Goal: Information Seeking & Learning: Learn about a topic

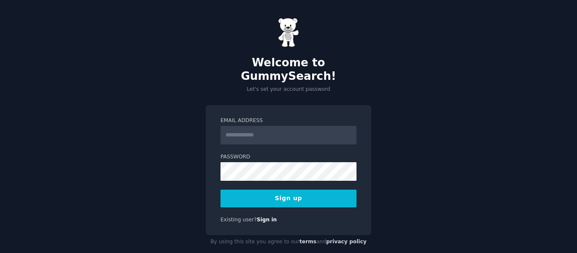
click at [250, 126] on input "Email Address" at bounding box center [288, 135] width 136 height 19
type input "**********"
click at [269, 190] on button "Sign up" at bounding box center [288, 199] width 136 height 18
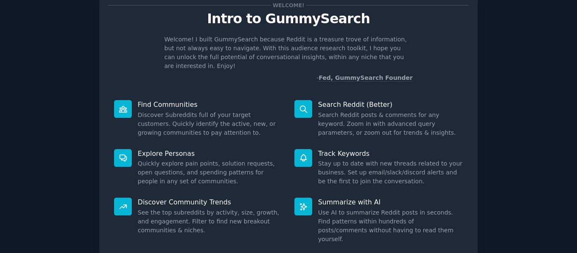
scroll to position [42, 0]
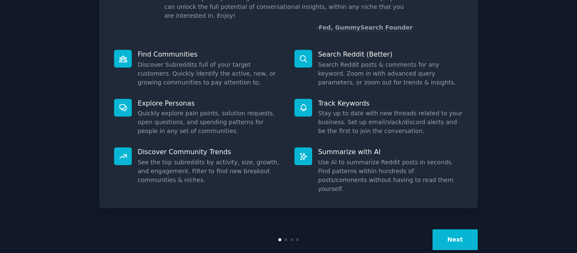
click at [459, 229] on button "Next" at bounding box center [454, 239] width 45 height 21
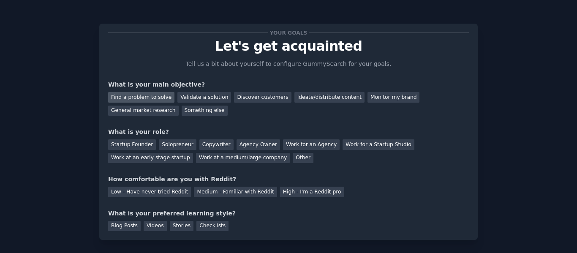
click at [121, 95] on div "Find a problem to solve" at bounding box center [141, 97] width 66 height 11
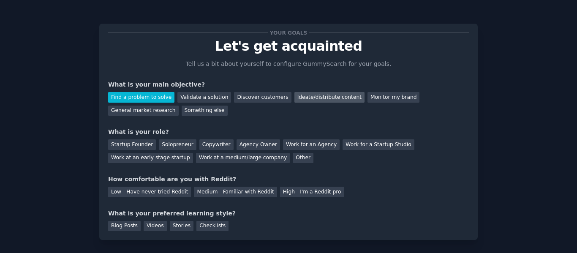
click at [294, 98] on div "Ideate/distribute content" at bounding box center [329, 97] width 70 height 11
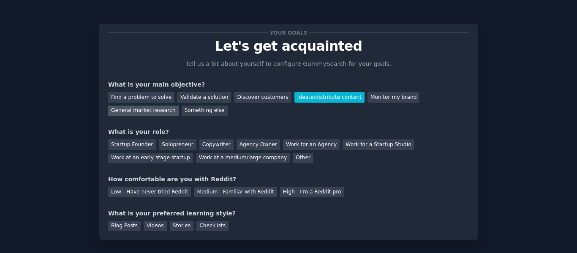
click at [179, 106] on div "General market research" at bounding box center [143, 111] width 71 height 11
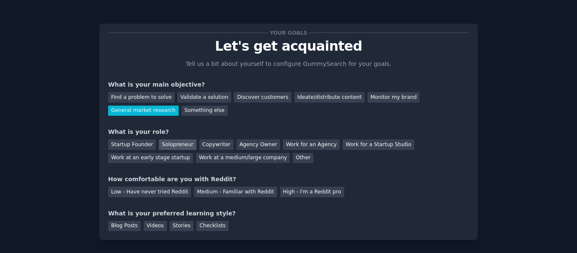
click at [163, 149] on div "Solopreneur" at bounding box center [177, 144] width 37 height 11
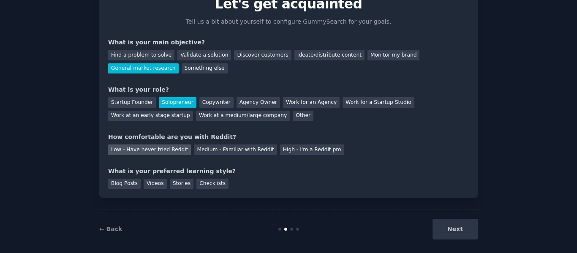
click at [149, 147] on div "Low - Have never tried Reddit" at bounding box center [149, 149] width 83 height 11
click at [204, 184] on div "Checklists" at bounding box center [212, 184] width 32 height 11
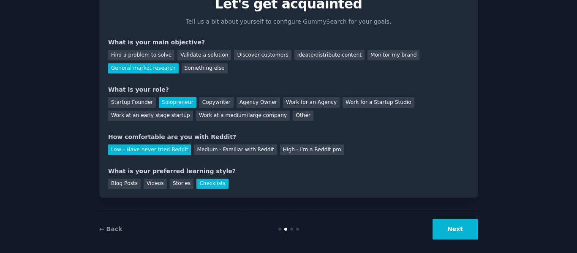
click at [451, 226] on button "Next" at bounding box center [454, 229] width 45 height 21
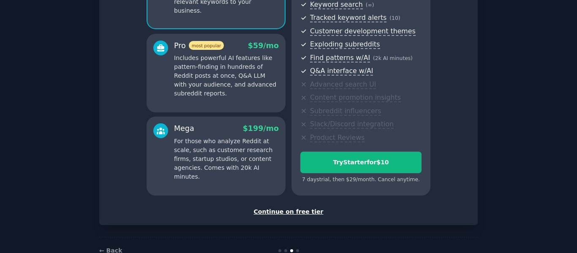
scroll to position [127, 0]
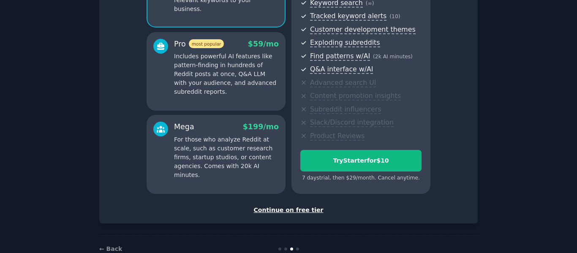
click at [301, 210] on div "Continue on free tier" at bounding box center [288, 210] width 361 height 9
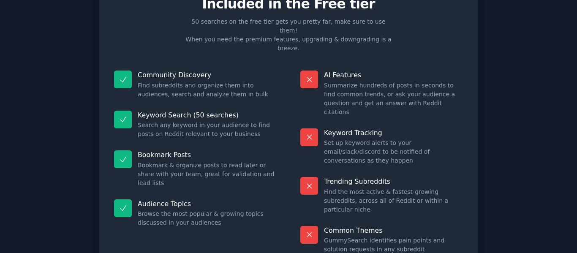
scroll to position [76, 0]
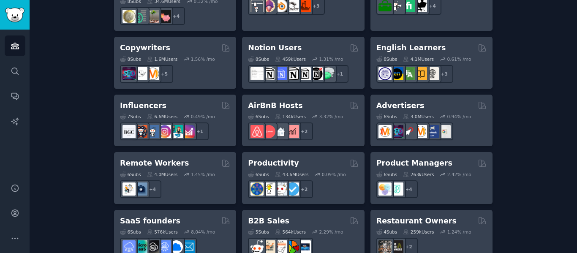
scroll to position [676, 0]
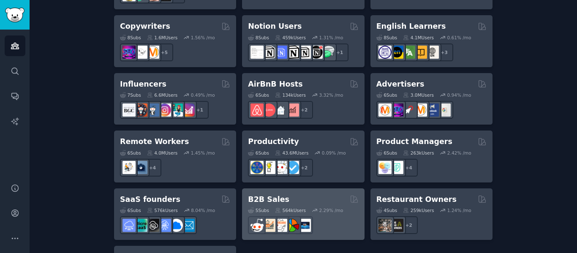
click at [274, 194] on h2 "B2B Sales" at bounding box center [268, 199] width 41 height 11
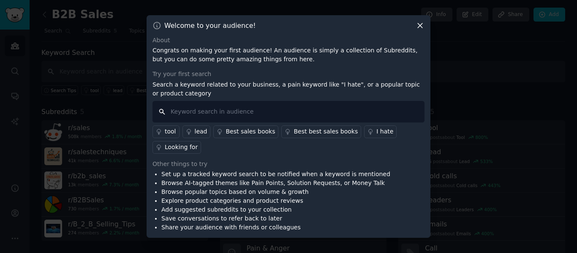
click at [381, 111] on input "text" at bounding box center [288, 112] width 272 height 22
type input "h"
type input "sell quicker"
click at [175, 146] on div "Looking for" at bounding box center [181, 147] width 33 height 9
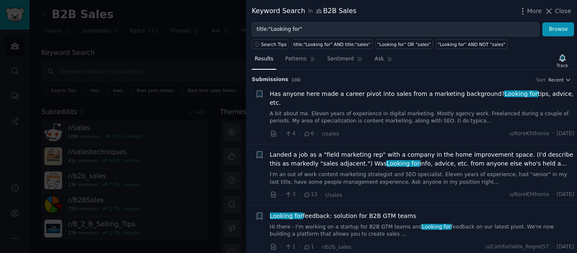
drag, startPoint x: 565, startPoint y: 8, endPoint x: 345, endPoint y: 100, distance: 238.5
click at [565, 9] on span "Close" at bounding box center [563, 11] width 16 height 9
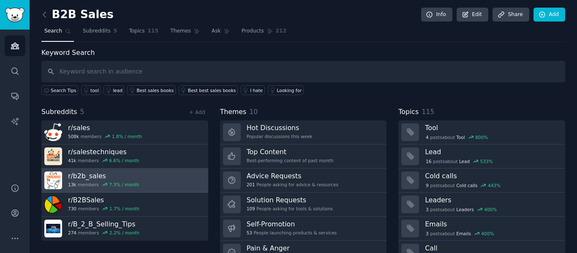
click at [123, 178] on h3 "r/ b2b_sales" at bounding box center [103, 175] width 71 height 9
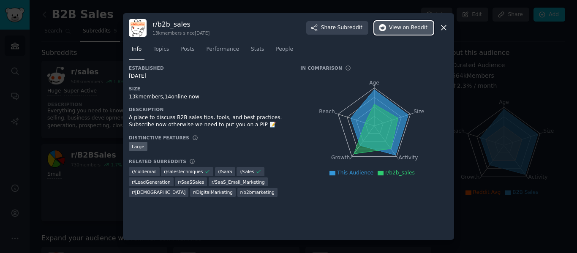
click at [416, 27] on span "on Reddit" at bounding box center [415, 28] width 24 height 8
click at [444, 26] on icon at bounding box center [443, 27] width 9 height 9
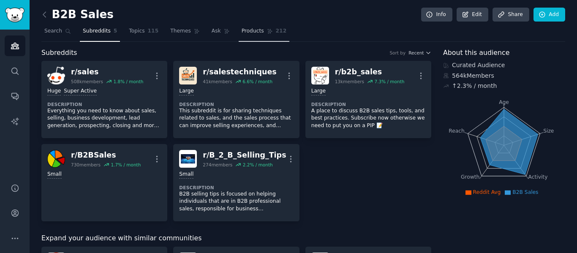
click at [242, 30] on span "Products" at bounding box center [253, 31] width 22 height 8
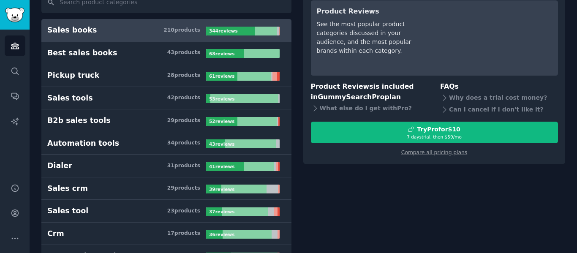
scroll to position [84, 0]
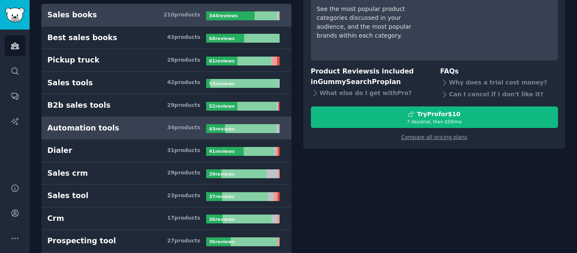
click at [173, 124] on div "34 product s" at bounding box center [183, 128] width 33 height 8
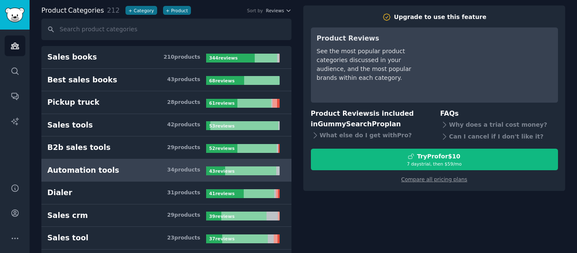
scroll to position [84, 0]
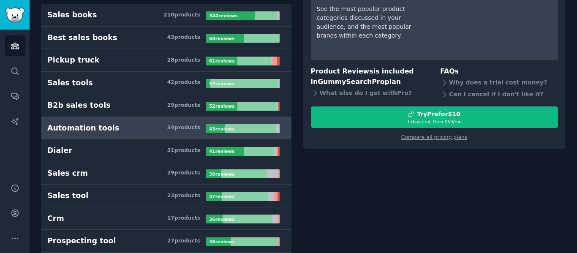
click at [144, 128] on h3 "Automation tools 34 product s" at bounding box center [126, 128] width 159 height 11
click at [96, 128] on div "Automation tools" at bounding box center [83, 128] width 72 height 11
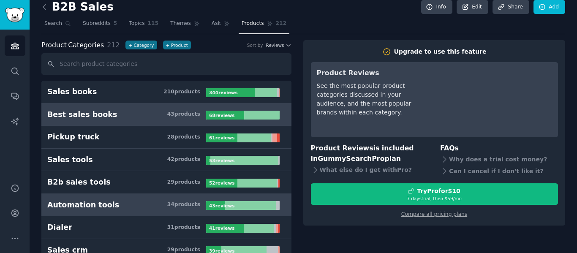
scroll to position [0, 0]
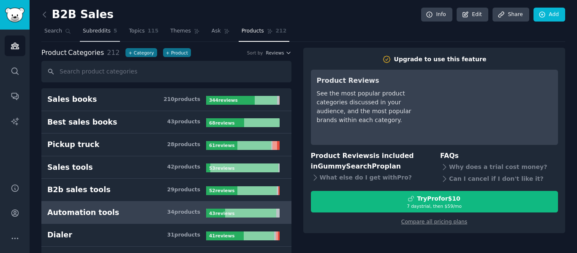
click at [93, 31] on span "Subreddits" at bounding box center [97, 31] width 28 height 8
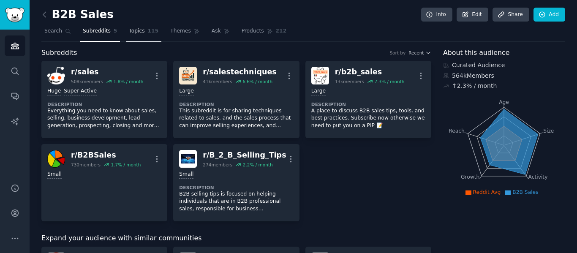
click at [129, 30] on span "Topics" at bounding box center [137, 31] width 16 height 8
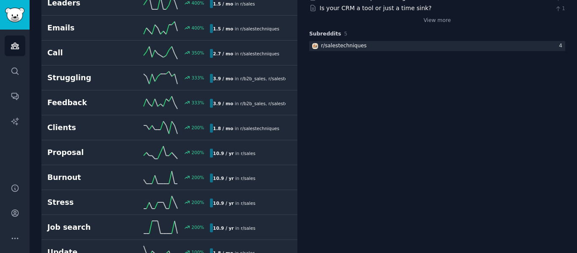
scroll to position [211, 0]
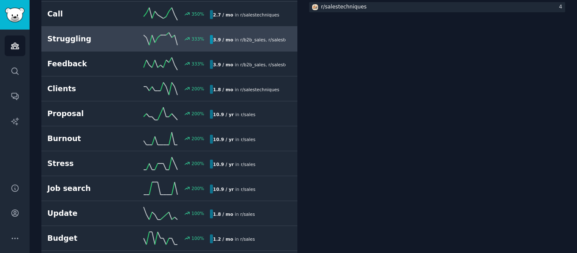
click at [79, 37] on h2 "Struggling" at bounding box center [87, 39] width 81 height 11
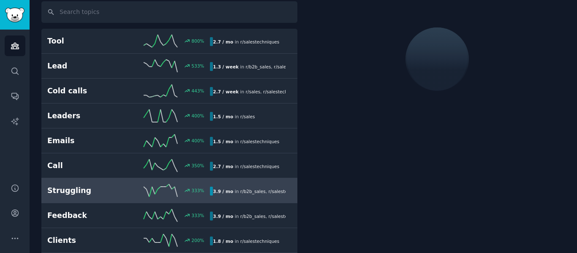
scroll to position [48, 0]
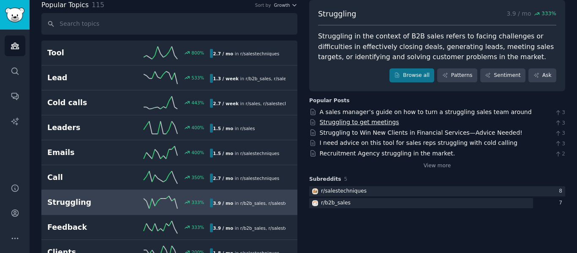
click at [358, 121] on link "Struggling to get meetings" at bounding box center [359, 122] width 79 height 7
click at [437, 166] on link "View more" at bounding box center [437, 166] width 27 height 8
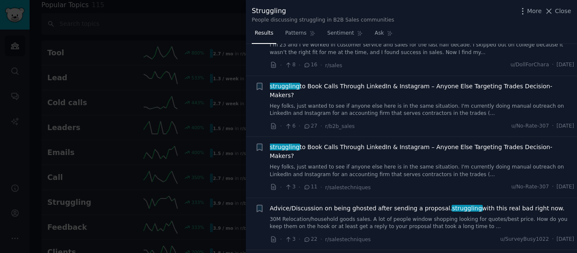
scroll to position [380, 0]
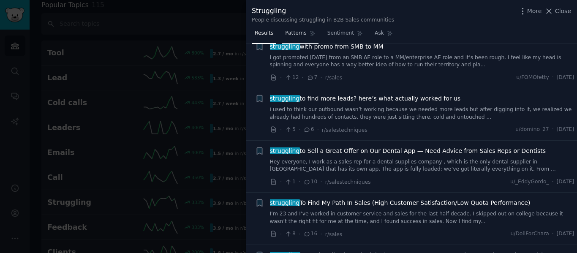
click at [291, 29] on link "Patterns" at bounding box center [300, 35] width 36 height 17
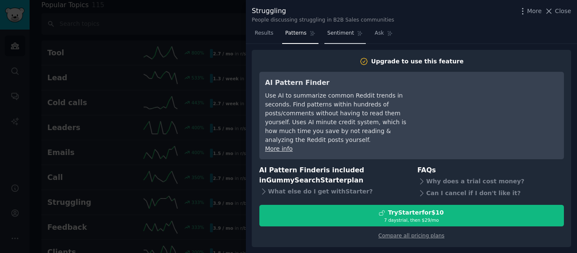
click at [333, 32] on span "Sentiment" at bounding box center [340, 34] width 27 height 8
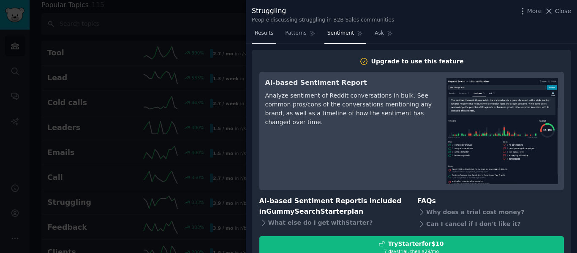
click at [258, 32] on span "Results" at bounding box center [264, 34] width 19 height 8
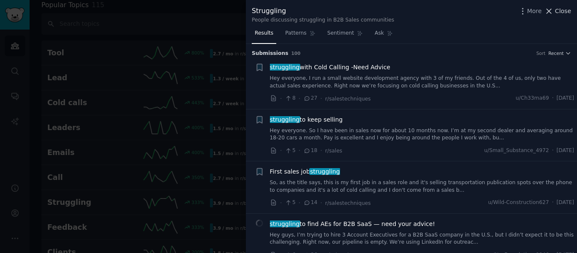
click at [562, 8] on span "Close" at bounding box center [563, 11] width 16 height 9
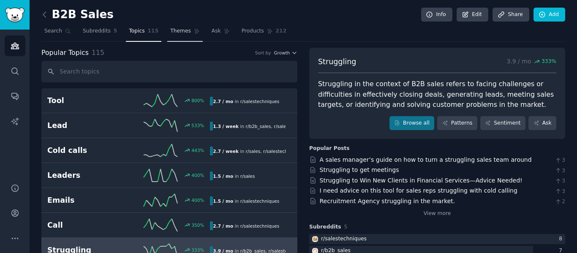
click at [177, 30] on span "Themes" at bounding box center [180, 31] width 21 height 8
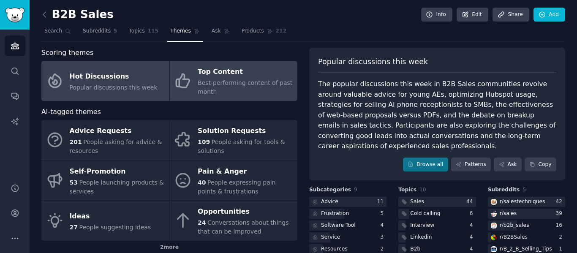
click at [216, 80] on span "Best-performing content of past month" at bounding box center [245, 87] width 95 height 16
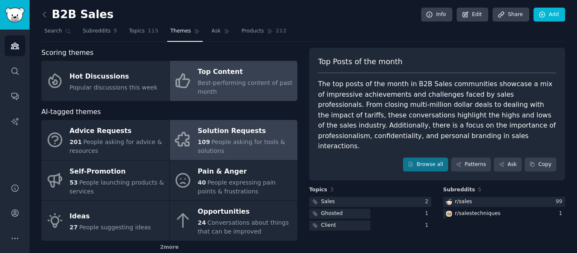
click at [242, 137] on div "Solution Requests" at bounding box center [245, 132] width 95 height 14
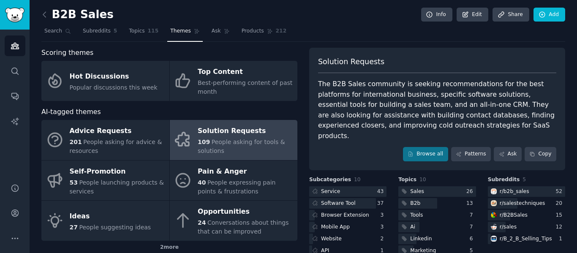
scroll to position [42, 0]
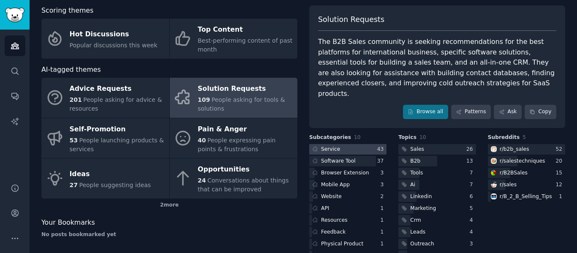
click at [324, 146] on div "Service" at bounding box center [330, 150] width 19 height 8
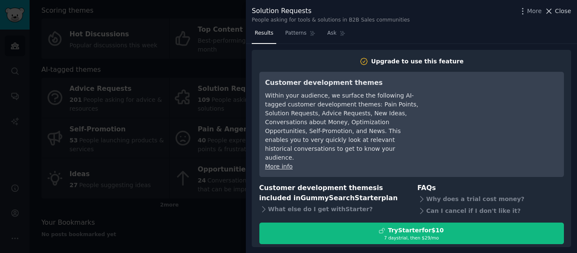
click at [567, 9] on span "Close" at bounding box center [563, 11] width 16 height 9
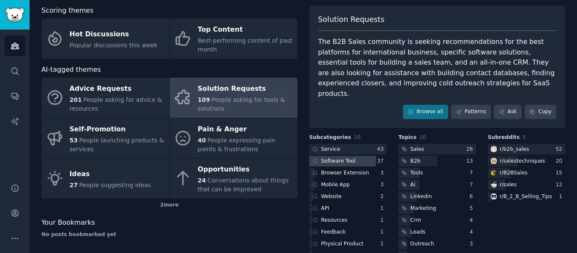
click at [332, 158] on div "Software Tool" at bounding box center [338, 162] width 35 height 8
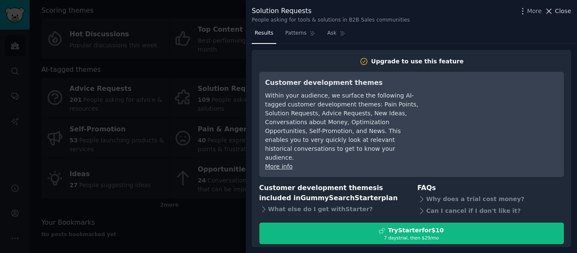
click at [569, 12] on span "Close" at bounding box center [563, 11] width 16 height 9
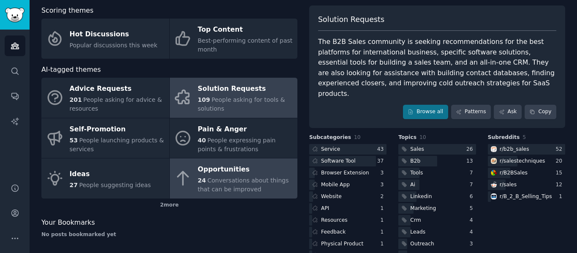
click at [246, 184] on span "Conversations about things that can be improved" at bounding box center [243, 185] width 91 height 16
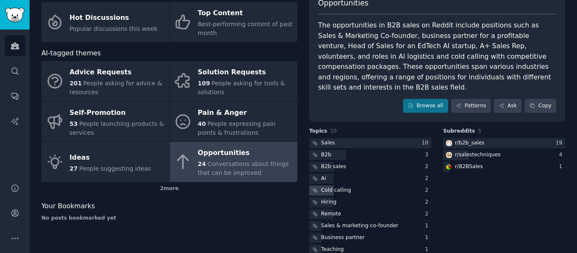
scroll to position [63, 0]
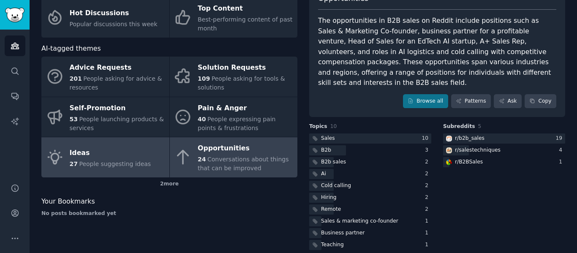
click at [90, 162] on span "People suggesting ideas" at bounding box center [115, 163] width 72 height 7
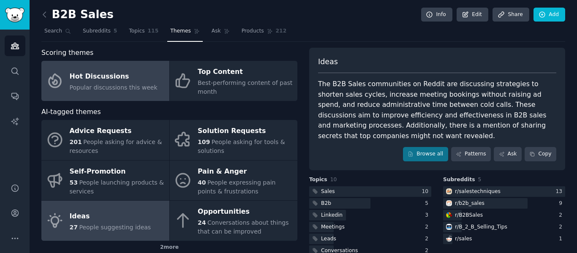
click at [106, 76] on div "Hot Discussions" at bounding box center [114, 77] width 88 height 14
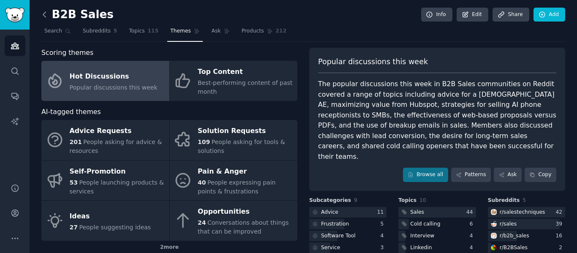
click at [44, 13] on icon at bounding box center [44, 14] width 3 height 5
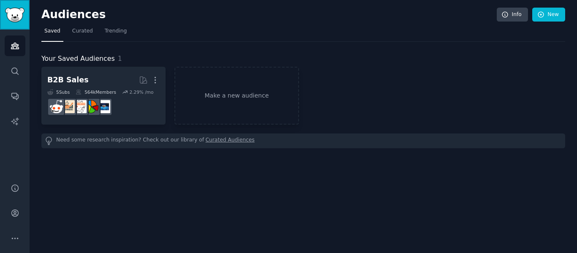
click at [12, 16] on img "Sidebar" at bounding box center [14, 15] width 19 height 15
click at [14, 48] on icon "Sidebar" at bounding box center [15, 45] width 9 height 9
click at [551, 16] on link "New" at bounding box center [548, 15] width 33 height 14
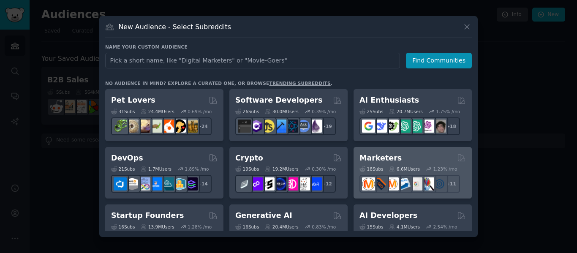
click at [406, 157] on div "Marketers" at bounding box center [412, 158] width 106 height 11
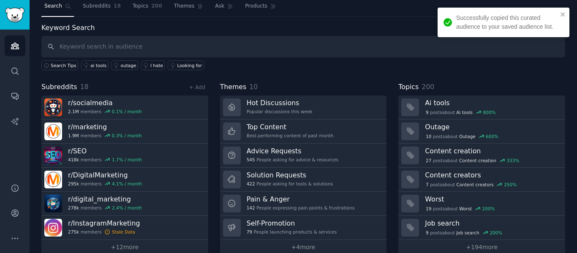
scroll to position [38, 0]
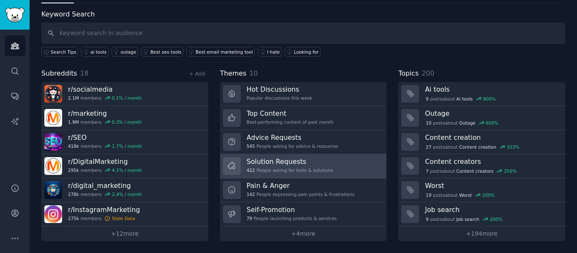
click at [272, 160] on h3 "Solution Requests" at bounding box center [290, 161] width 86 height 9
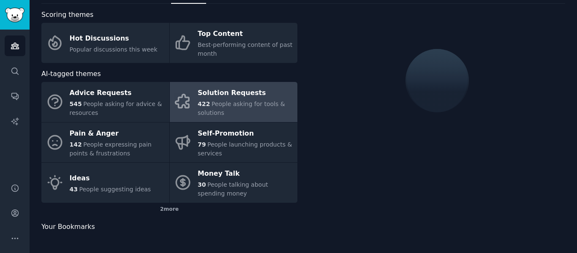
scroll to position [38, 0]
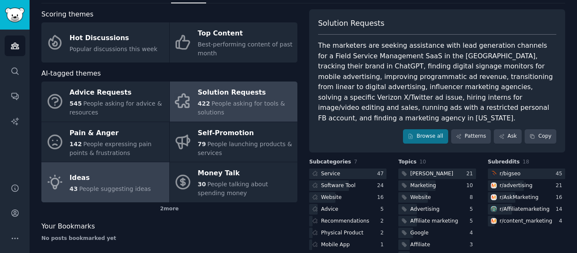
click at [118, 185] on span "People suggesting ideas" at bounding box center [115, 188] width 72 height 7
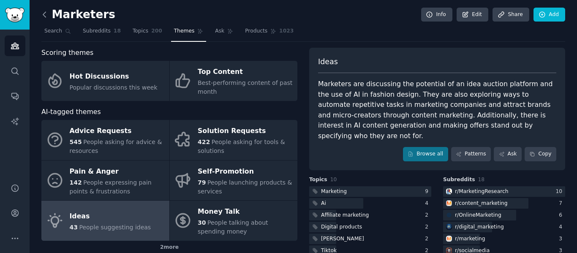
click at [45, 15] on icon at bounding box center [44, 14] width 9 height 9
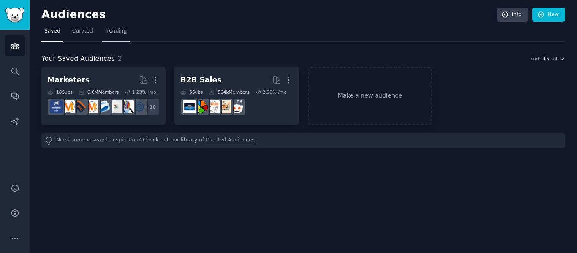
click at [112, 30] on span "Trending" at bounding box center [116, 31] width 22 height 8
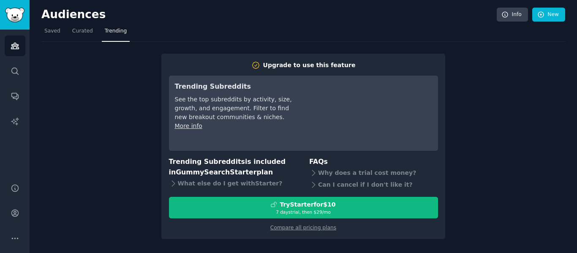
click at [513, 109] on div "Upgrade to use this feature Trending Subreddits See the top subreddits by activ…" at bounding box center [303, 140] width 524 height 197
